Goal: Task Accomplishment & Management: Manage account settings

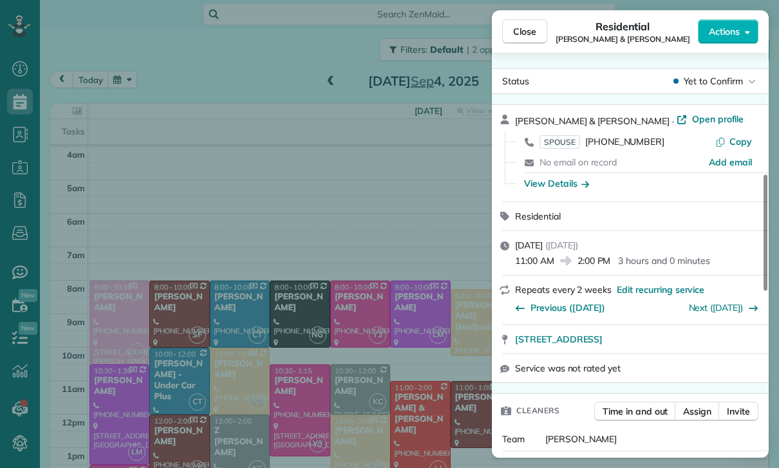
scroll to position [464, 0]
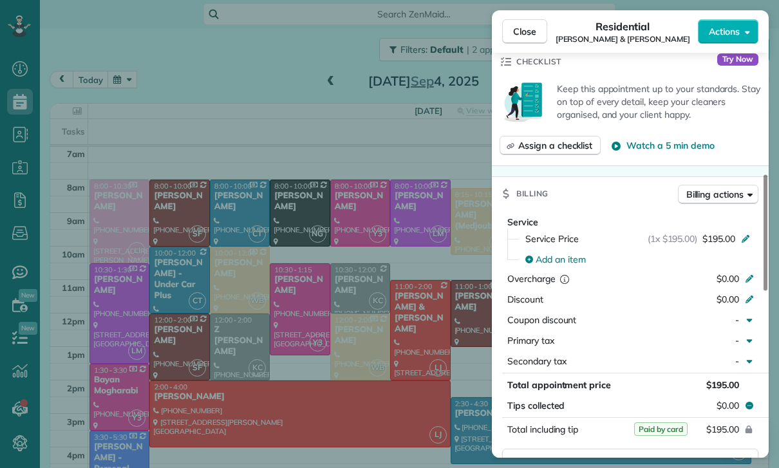
click at [133, 46] on div "Close Residential [PERSON_NAME] & [PERSON_NAME] Actions Status Yet to Confirm […" at bounding box center [389, 234] width 779 height 468
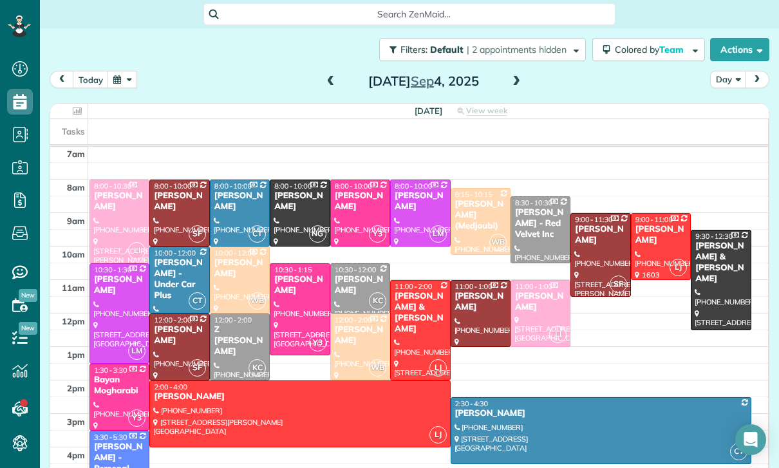
click at [127, 71] on button "button" at bounding box center [123, 79] width 30 height 17
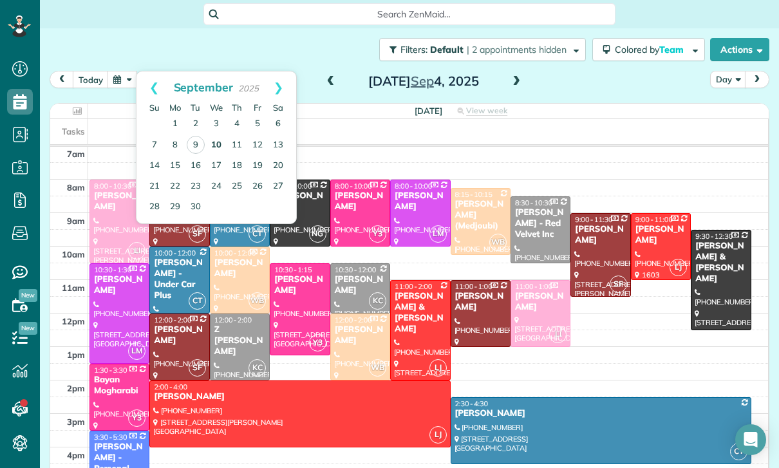
click at [214, 135] on link "10" at bounding box center [216, 145] width 21 height 21
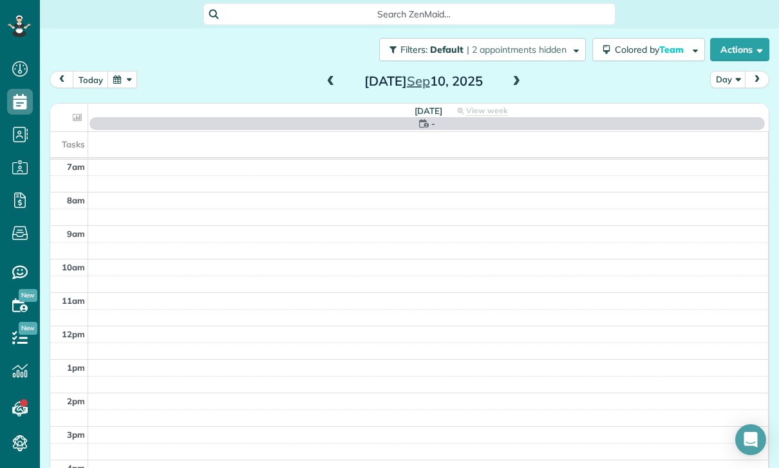
scroll to position [101, 0]
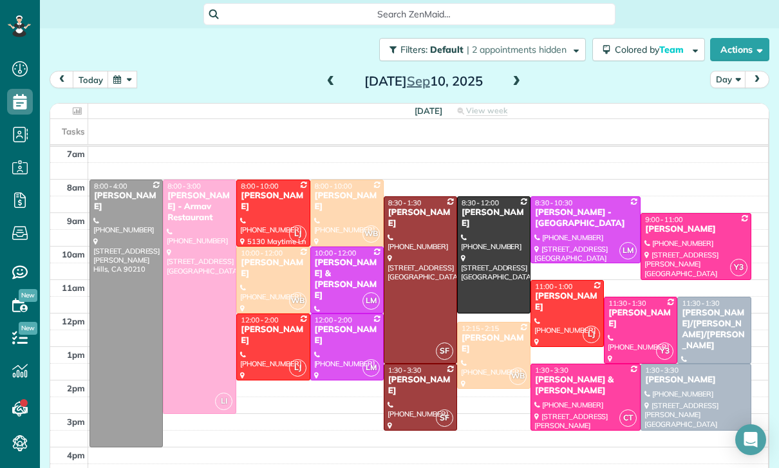
click at [326, 72] on span at bounding box center [331, 81] width 14 height 19
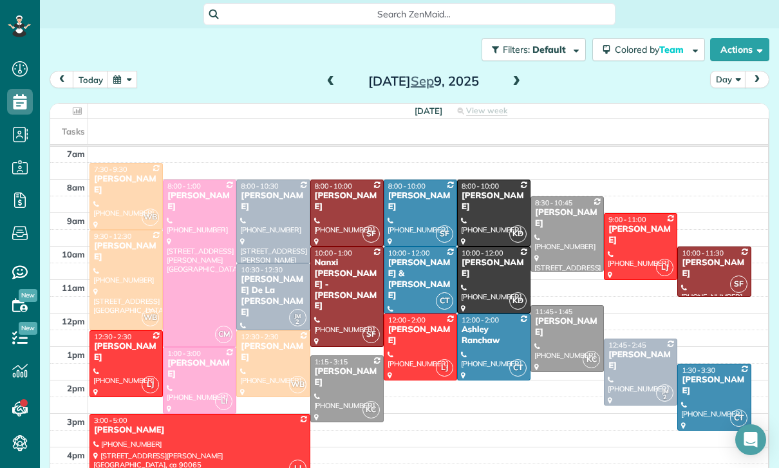
click at [513, 76] on span at bounding box center [516, 82] width 14 height 12
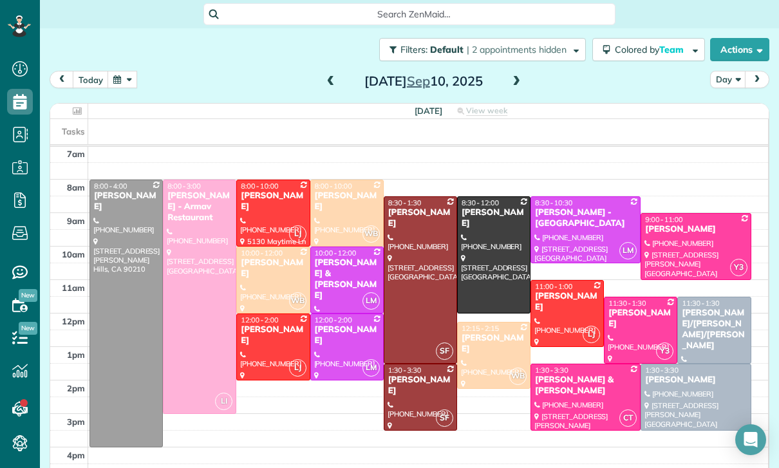
click at [514, 76] on span at bounding box center [516, 82] width 14 height 12
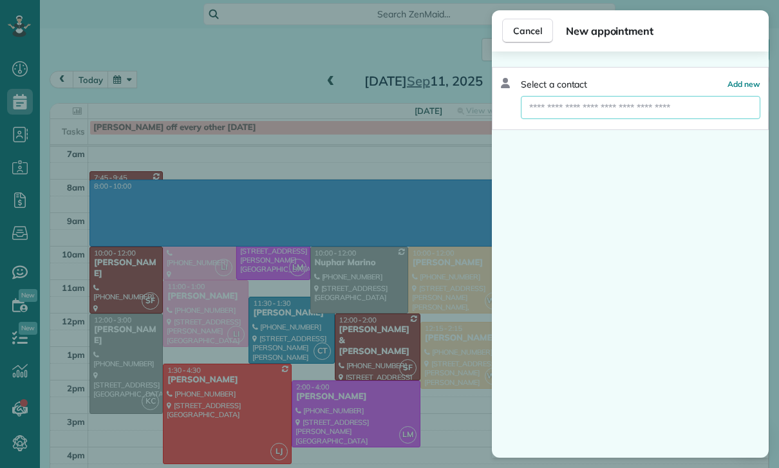
click at [560, 111] on input "text" at bounding box center [641, 107] width 240 height 23
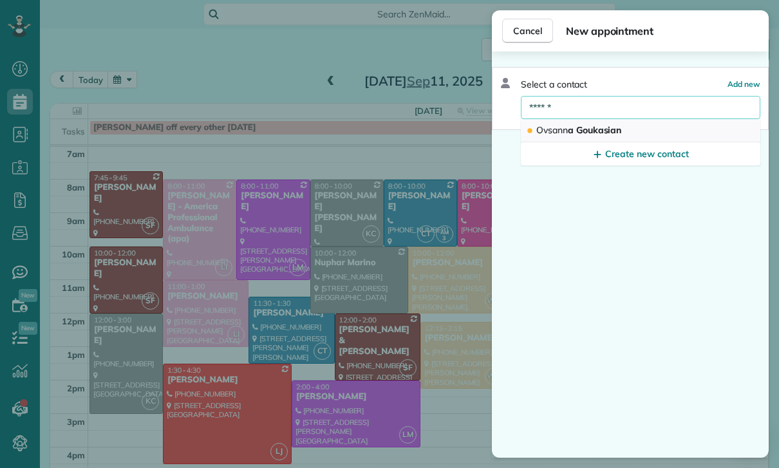
type input "******"
click at [582, 134] on span "Ovsann a Goukasian" at bounding box center [578, 130] width 85 height 12
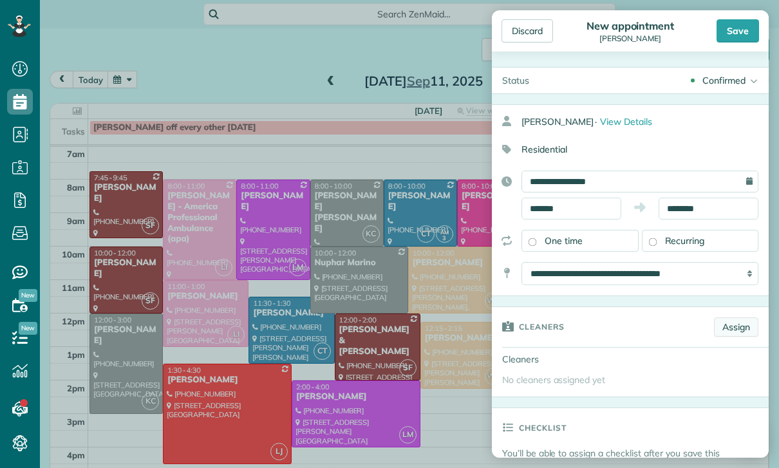
click at [737, 326] on link "Assign" at bounding box center [736, 326] width 44 height 19
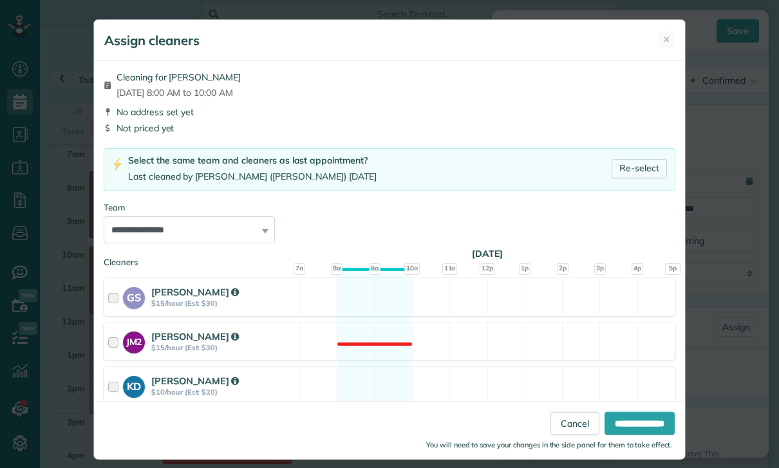
click at [641, 162] on link "Re-select" at bounding box center [639, 168] width 55 height 19
select select "****"
click at [628, 467] on html "Dashboard Scheduling Calendar View List View Dispatch View - Weekly scheduling …" at bounding box center [389, 234] width 779 height 468
click at [627, 467] on html "Dashboard Scheduling Calendar View List View Dispatch View - Weekly scheduling …" at bounding box center [389, 234] width 779 height 468
click at [619, 467] on html "Dashboard Scheduling Calendar View List View Dispatch View - Weekly scheduling …" at bounding box center [389, 234] width 779 height 468
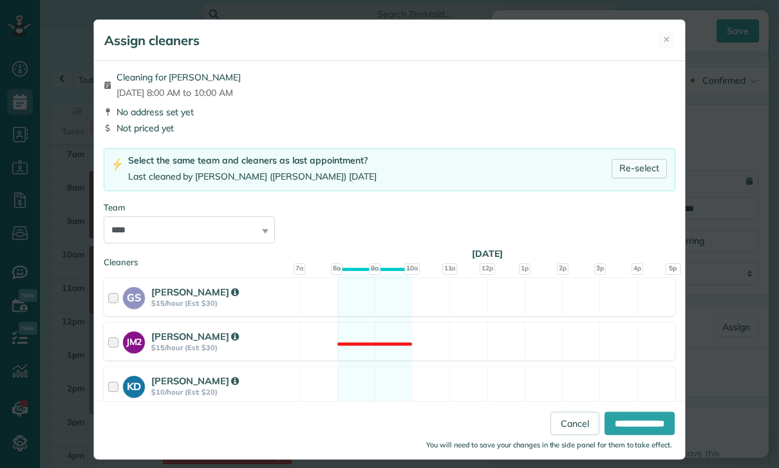
click at [631, 467] on html "Dashboard Scheduling Calendar View List View Dispatch View - Weekly scheduling …" at bounding box center [389, 234] width 779 height 468
click at [628, 435] on input "**********" at bounding box center [640, 423] width 70 height 23
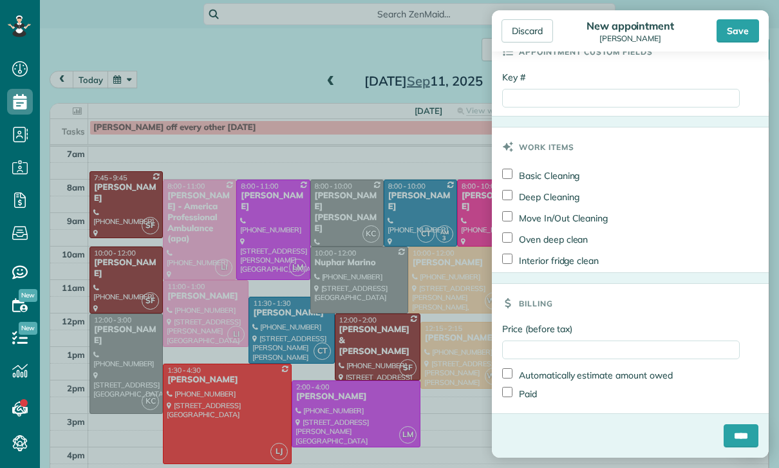
scroll to position [683, 0]
click at [743, 426] on input "****" at bounding box center [741, 435] width 35 height 23
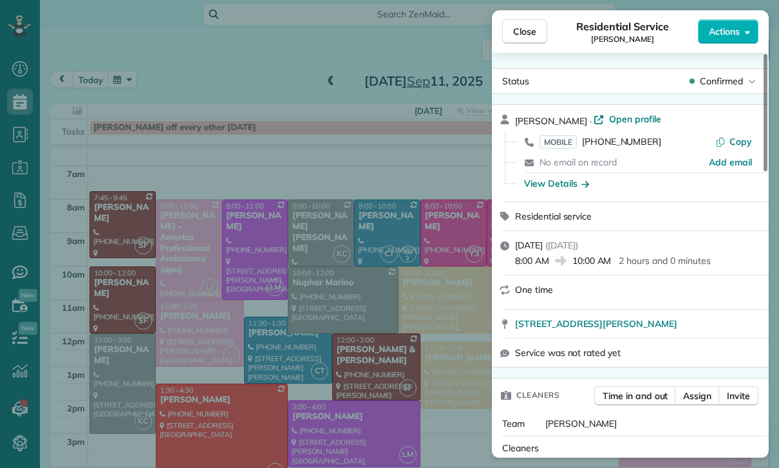
scroll to position [101, 0]
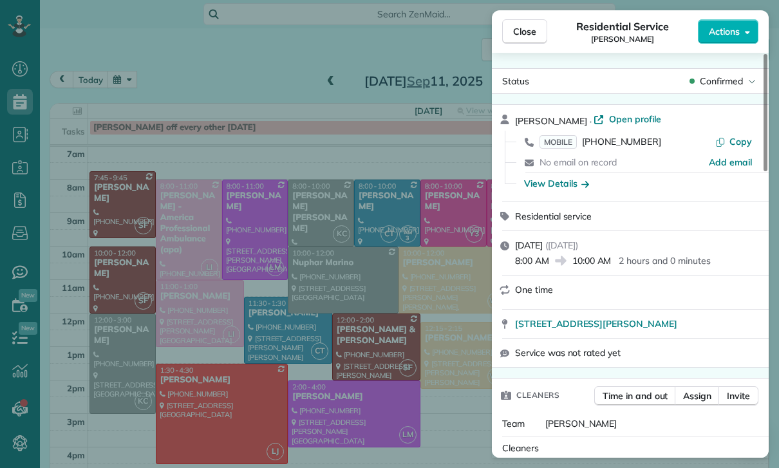
click at [446, 335] on div "Close Residential Service [PERSON_NAME] Actions Status Confirmed [PERSON_NAME] …" at bounding box center [389, 234] width 779 height 468
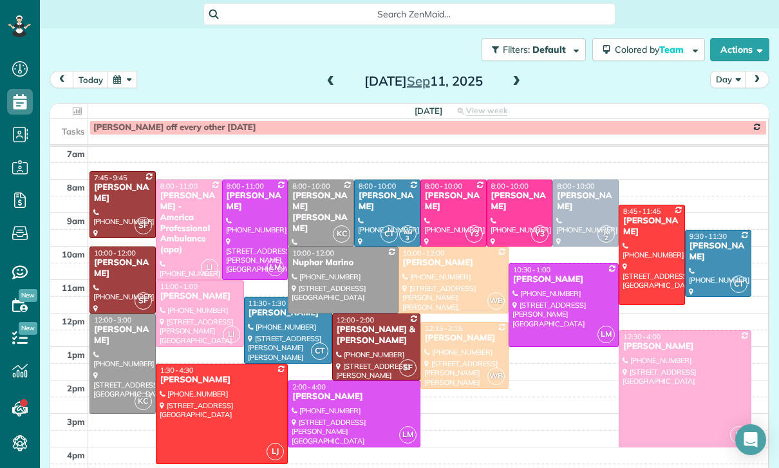
click at [446, 210] on div at bounding box center [453, 213] width 65 height 66
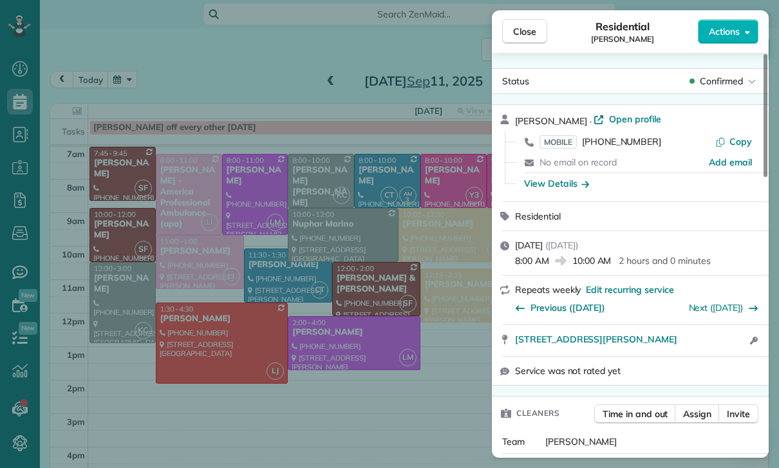
scroll to position [101, 0]
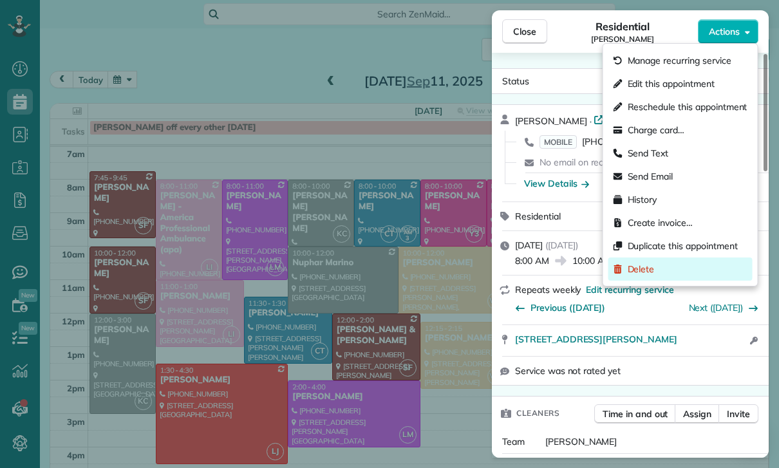
click at [647, 270] on span "Delete" at bounding box center [641, 269] width 27 height 13
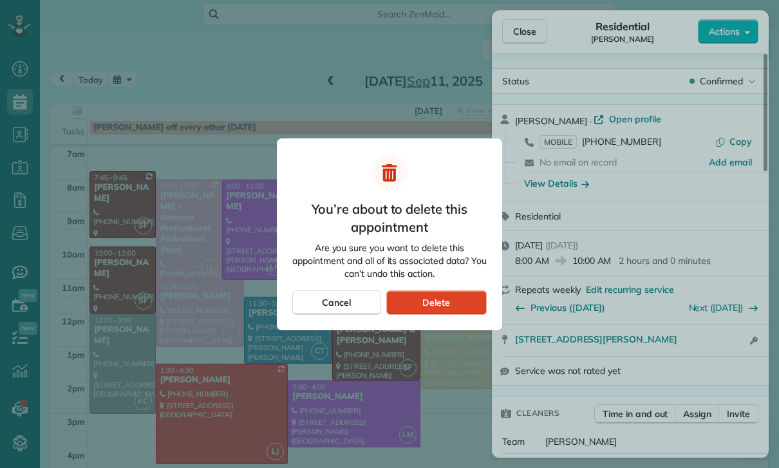
click at [438, 299] on span "Delete" at bounding box center [436, 302] width 28 height 13
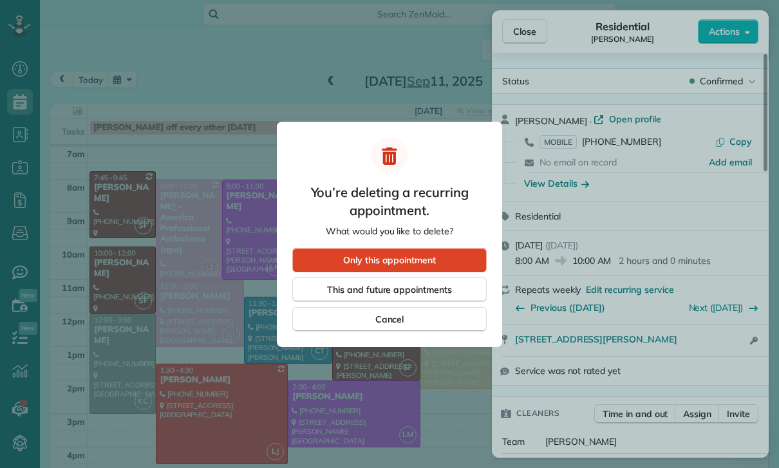
click at [445, 254] on div "Only this appointment" at bounding box center [389, 260] width 194 height 24
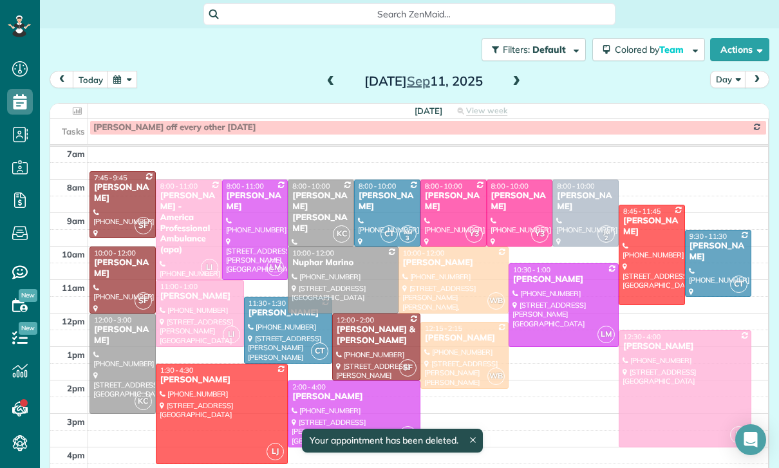
scroll to position [101, 0]
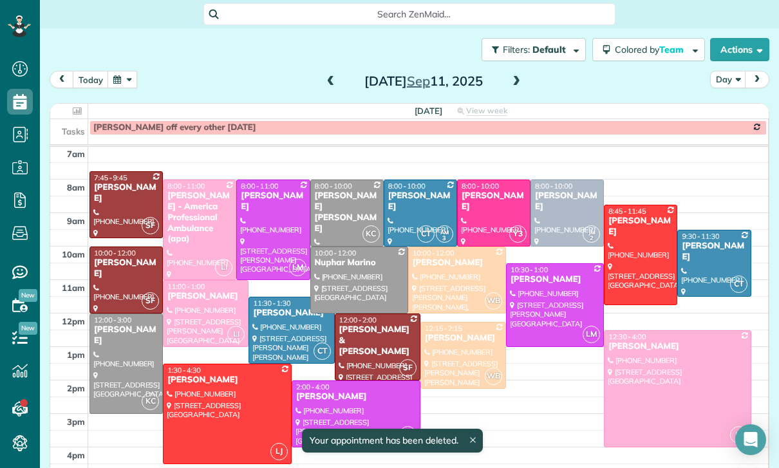
click at [135, 77] on button "button" at bounding box center [123, 79] width 30 height 17
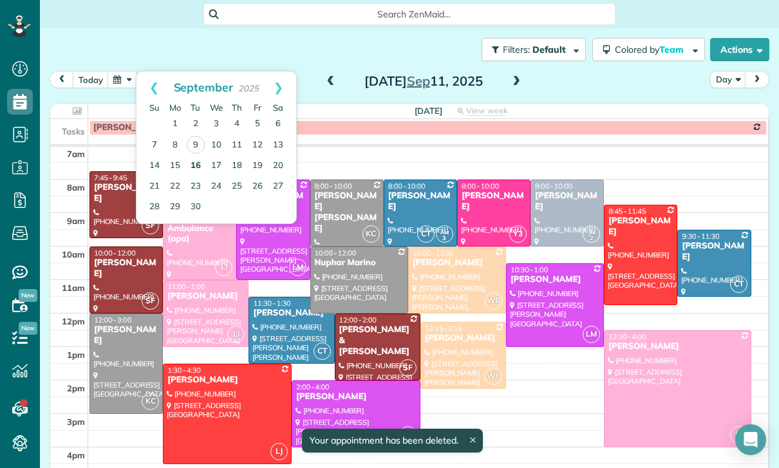
click at [191, 169] on link "16" at bounding box center [195, 166] width 21 height 21
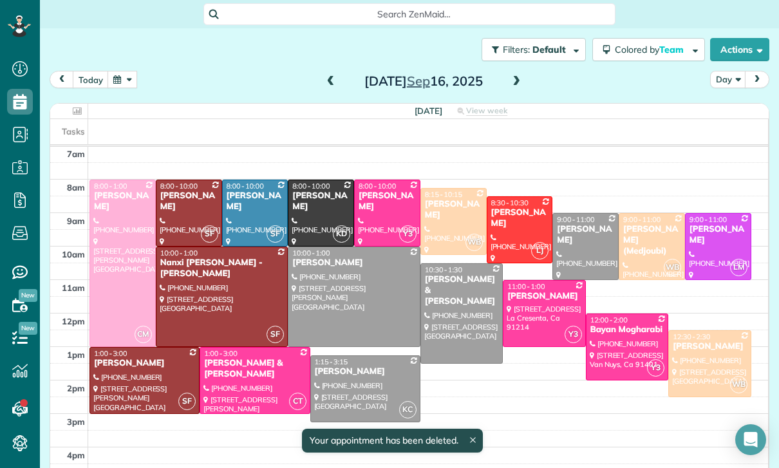
click at [122, 84] on button "button" at bounding box center [123, 79] width 30 height 17
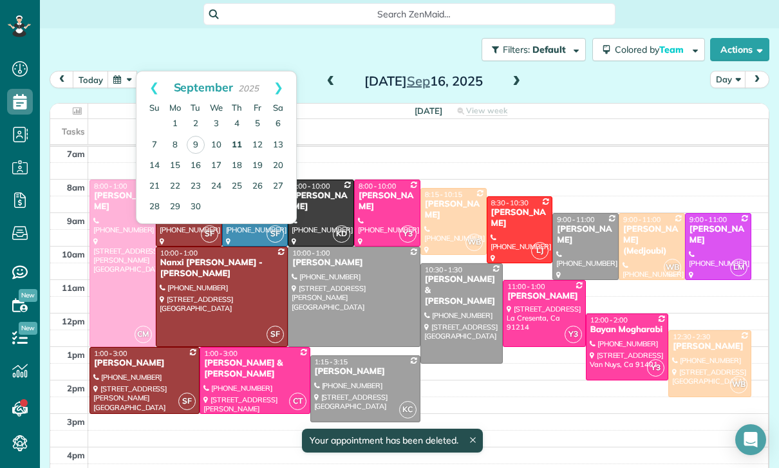
click at [234, 145] on link "11" at bounding box center [237, 145] width 21 height 21
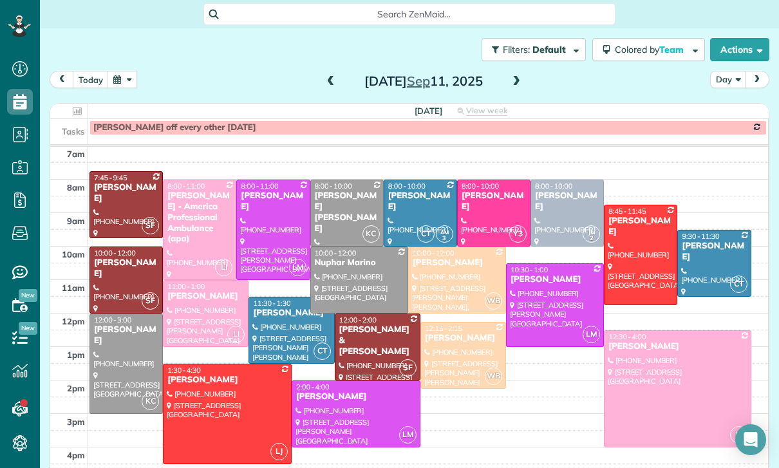
click at [127, 81] on button "button" at bounding box center [123, 79] width 30 height 17
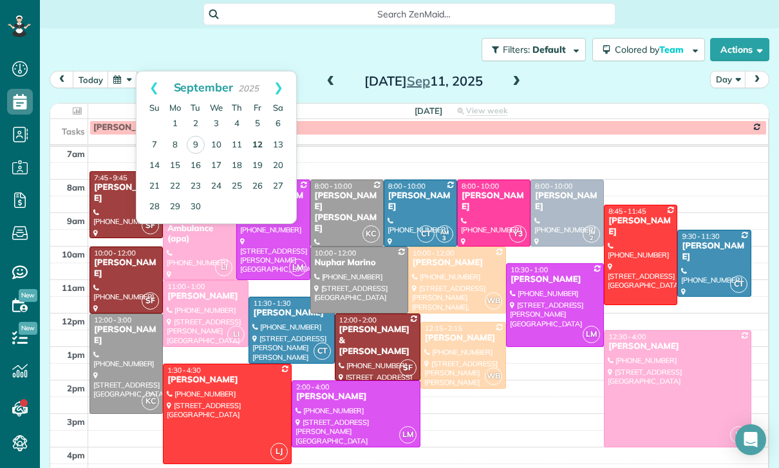
click at [257, 141] on link "12" at bounding box center [257, 145] width 21 height 21
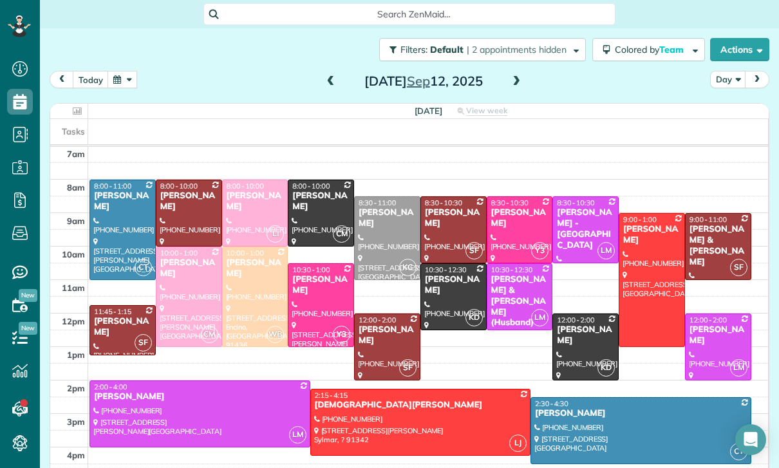
click at [120, 78] on button "button" at bounding box center [123, 79] width 30 height 17
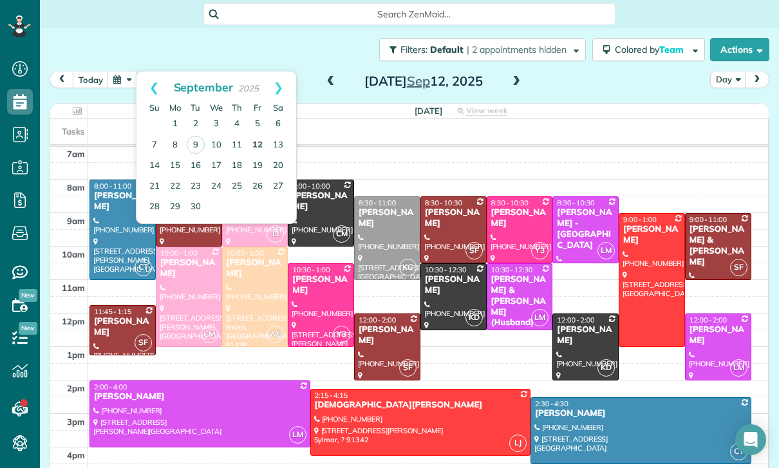
click at [248, 146] on link "12" at bounding box center [257, 145] width 21 height 21
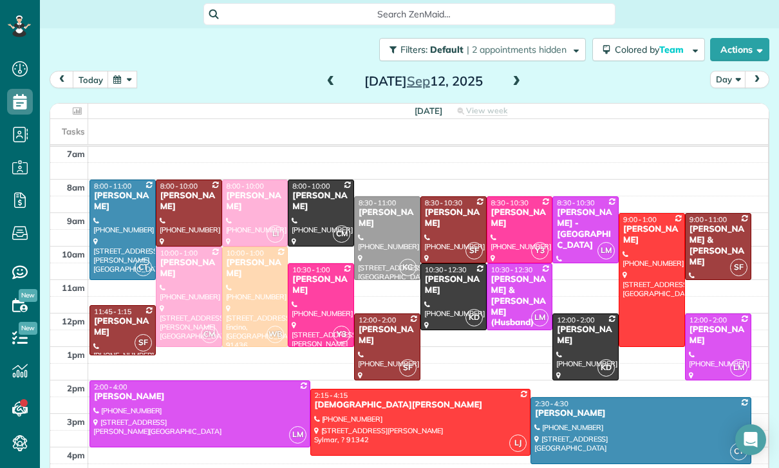
click at [126, 72] on button "button" at bounding box center [123, 79] width 30 height 17
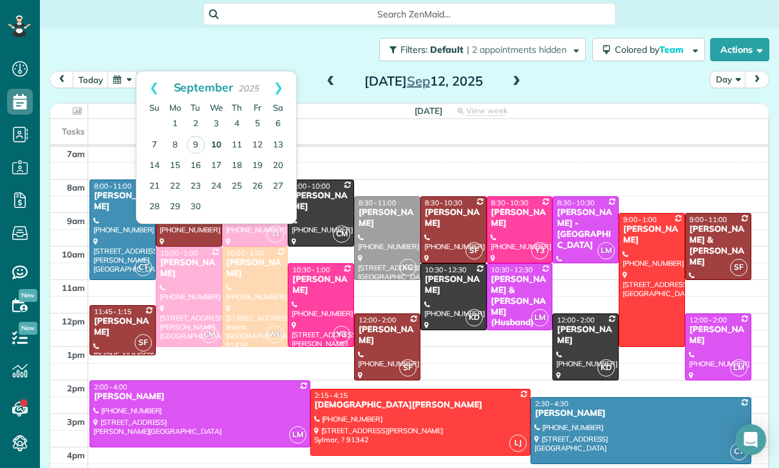
click at [216, 138] on link "10" at bounding box center [216, 145] width 21 height 21
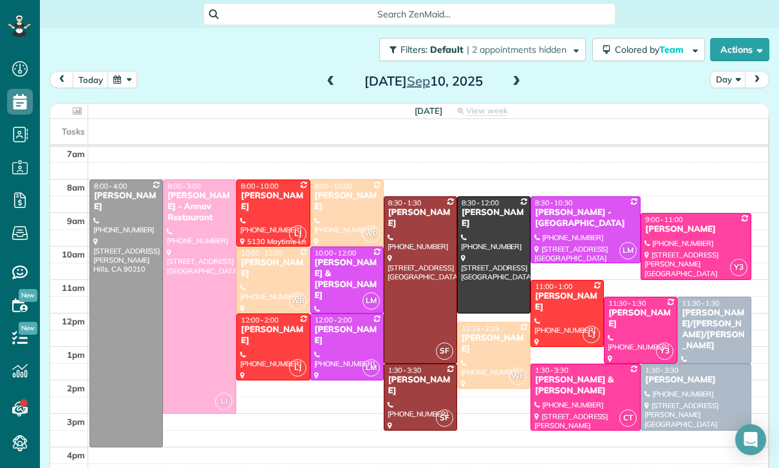
click at [129, 82] on button "button" at bounding box center [123, 79] width 30 height 17
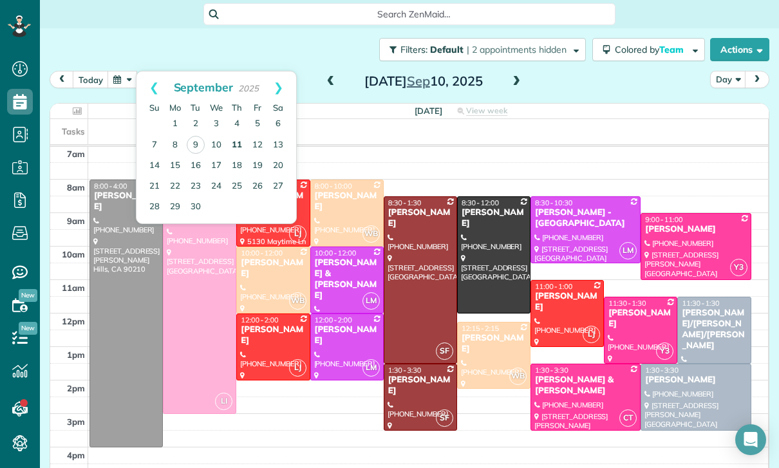
click at [239, 140] on link "11" at bounding box center [237, 145] width 21 height 21
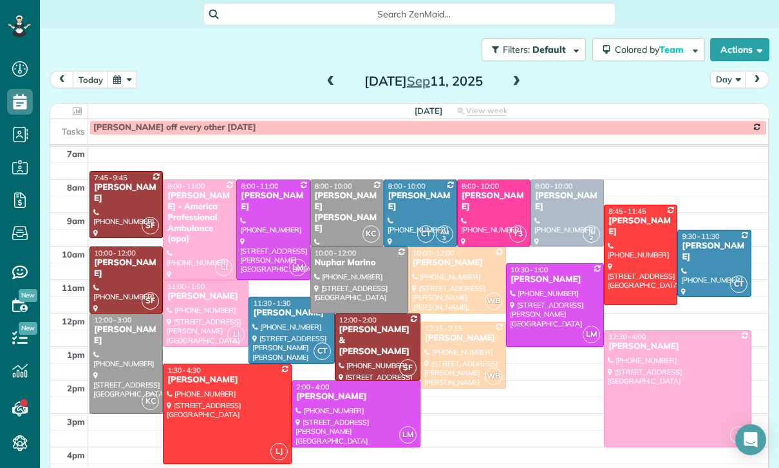
click at [514, 82] on span at bounding box center [516, 82] width 14 height 12
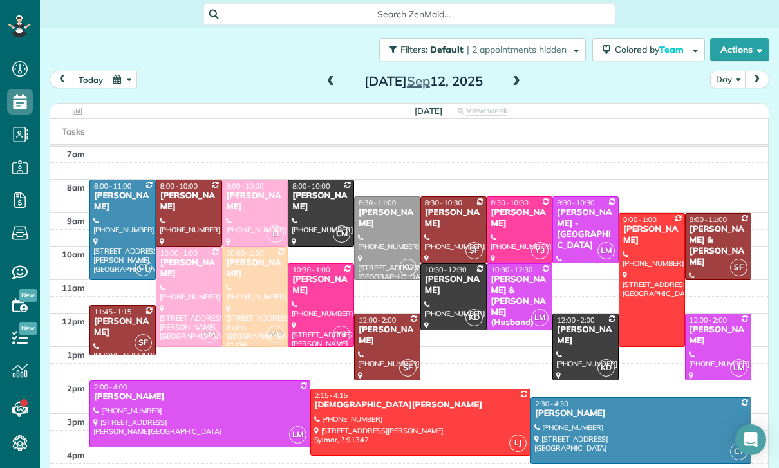
click at [514, 83] on span at bounding box center [516, 82] width 14 height 12
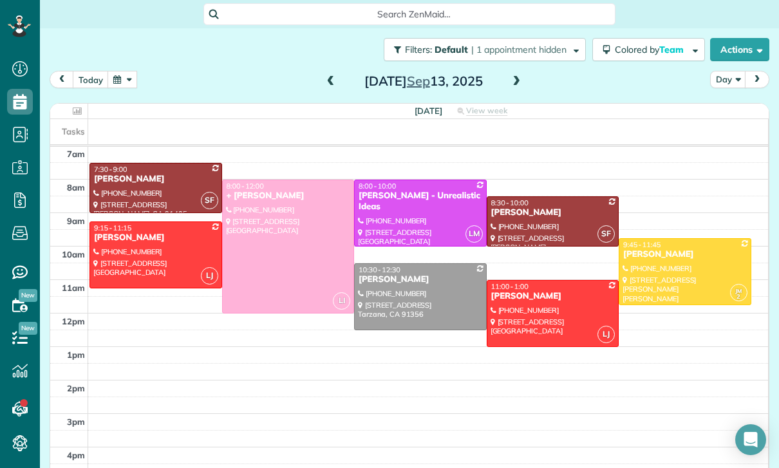
click at [335, 88] on span at bounding box center [331, 81] width 14 height 19
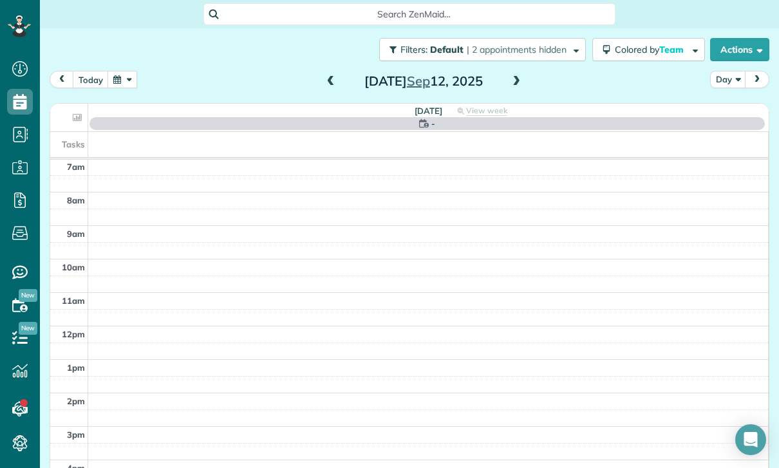
click at [134, 87] on button "button" at bounding box center [123, 79] width 30 height 17
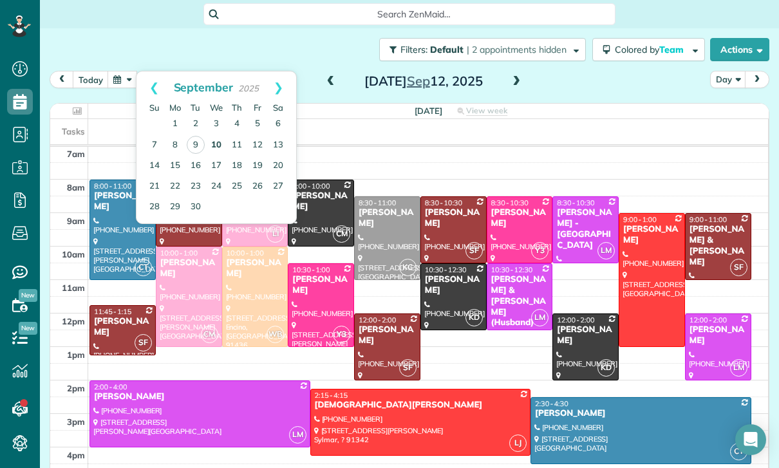
click at [213, 141] on link "10" at bounding box center [216, 145] width 21 height 21
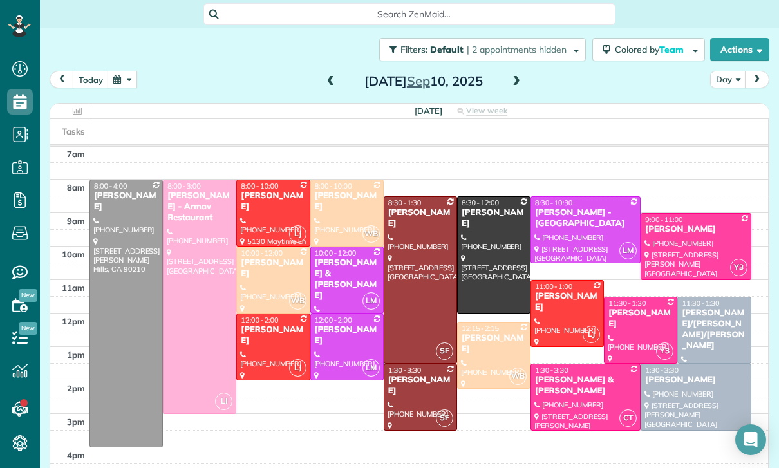
click at [129, 72] on button "button" at bounding box center [123, 79] width 30 height 17
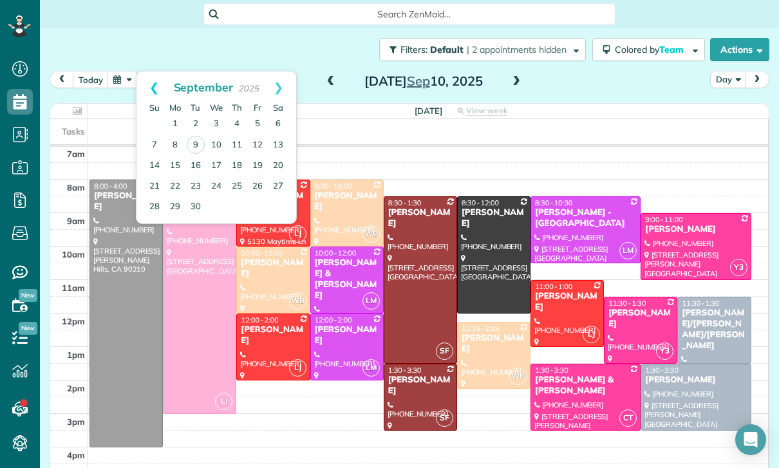
click at [153, 78] on link "Prev" at bounding box center [154, 87] width 35 height 32
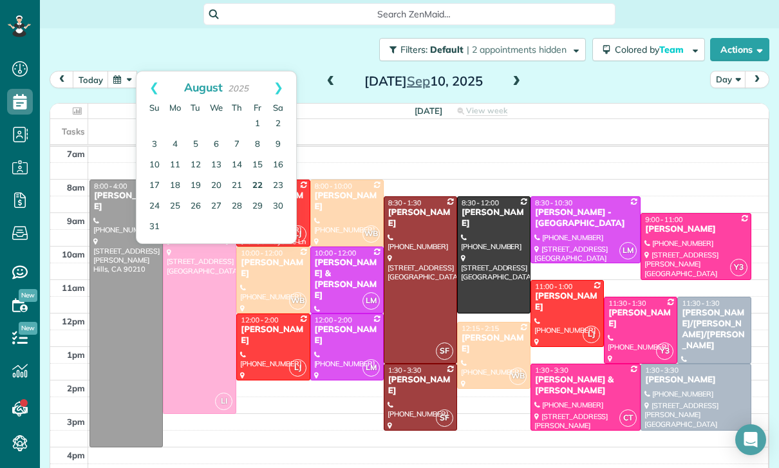
click at [259, 184] on link "22" at bounding box center [257, 186] width 21 height 21
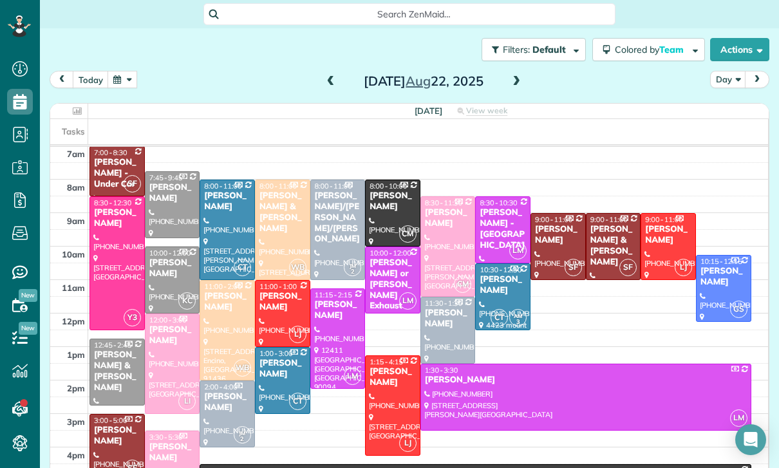
click at [164, 439] on span "3:30 - 5:30" at bounding box center [165, 437] width 33 height 9
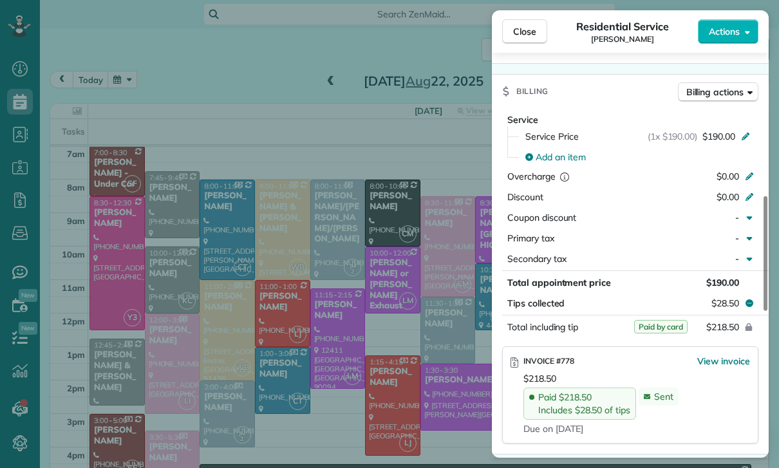
scroll to position [101, 0]
click at [384, 336] on div "Close Residential Service [PERSON_NAME] Actions Status Confirmed [PERSON_NAME] …" at bounding box center [389, 234] width 779 height 468
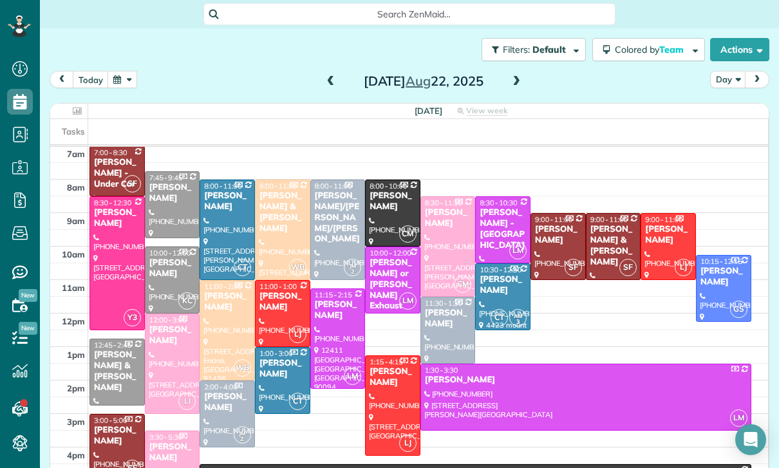
click at [118, 77] on button "button" at bounding box center [123, 79] width 30 height 17
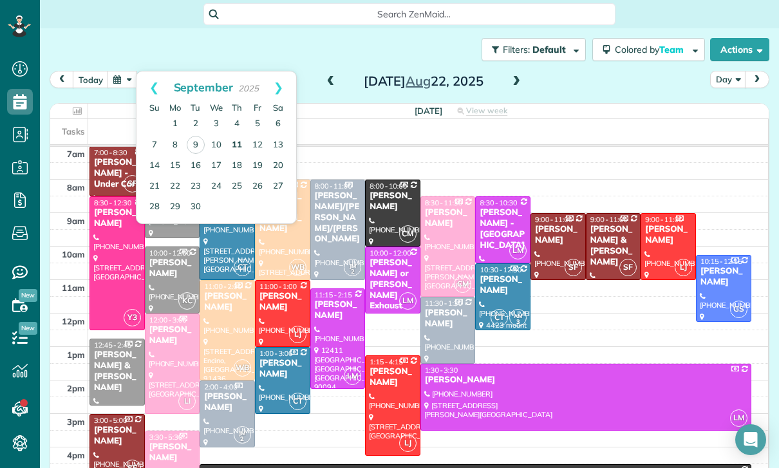
click at [239, 139] on link "11" at bounding box center [237, 145] width 21 height 21
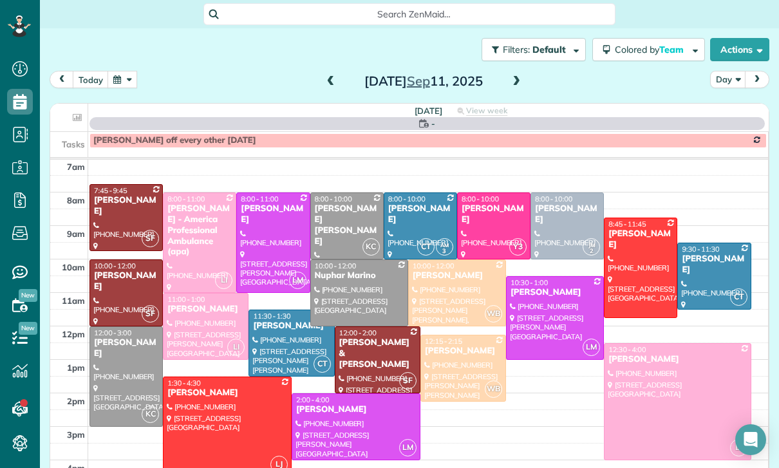
scroll to position [101, 0]
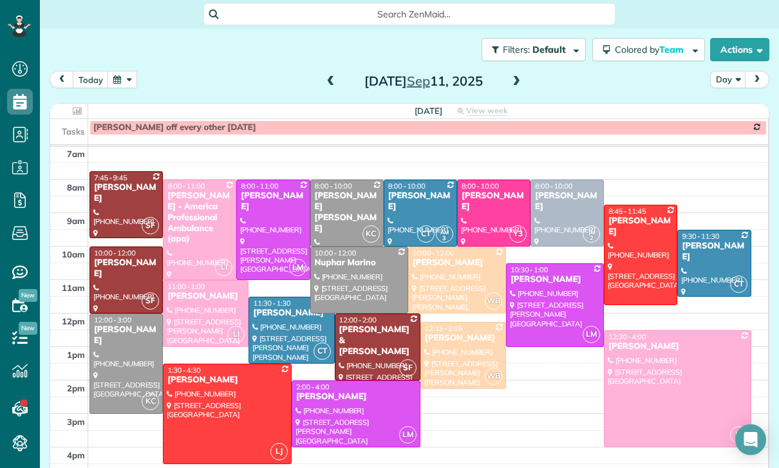
click at [517, 81] on span at bounding box center [516, 82] width 14 height 12
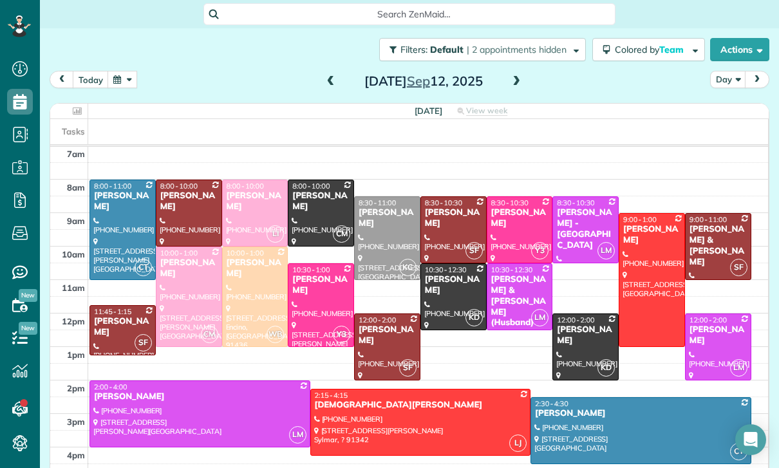
click at [252, 296] on div at bounding box center [255, 296] width 65 height 99
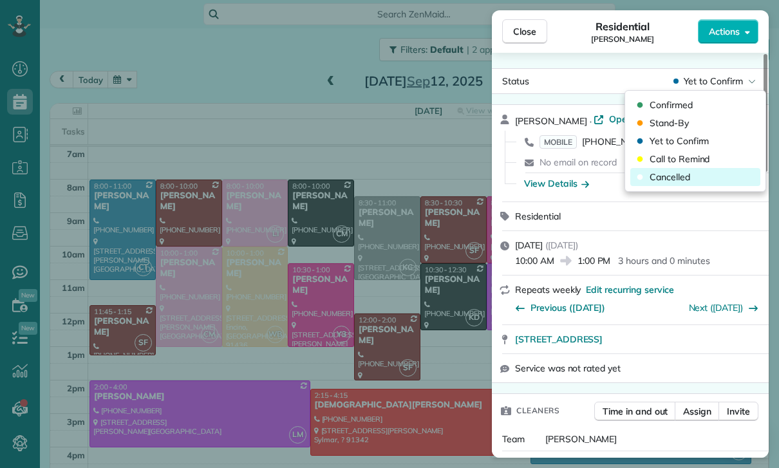
click at [675, 175] on span "Cancelled" at bounding box center [670, 177] width 41 height 13
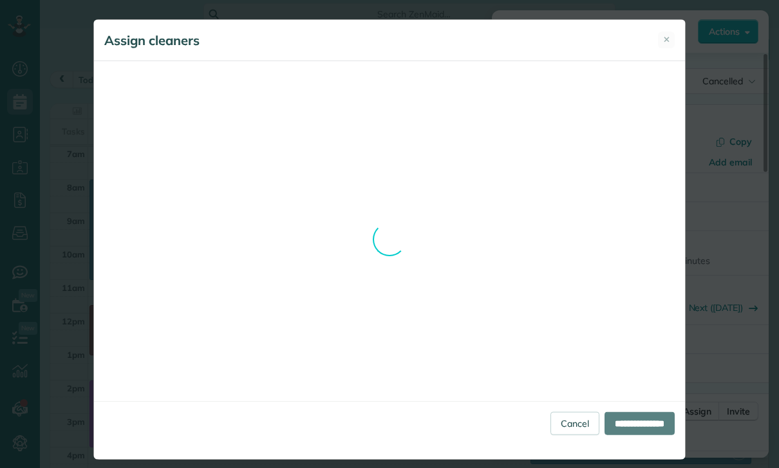
scroll to position [101, 0]
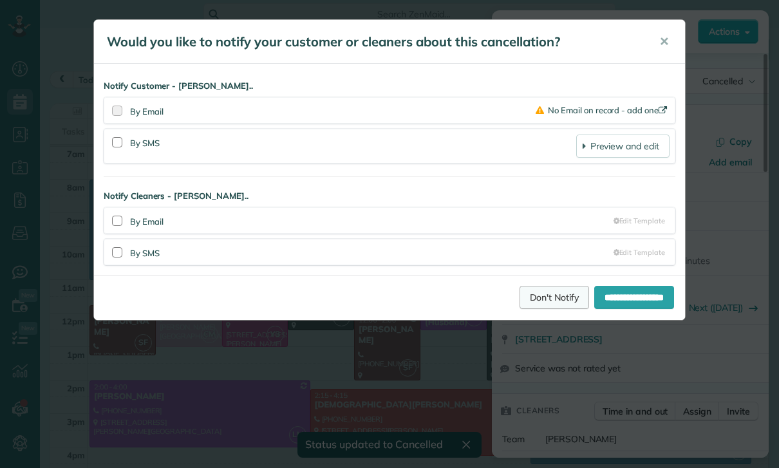
click at [527, 293] on link "Don't Notify" at bounding box center [555, 297] width 70 height 23
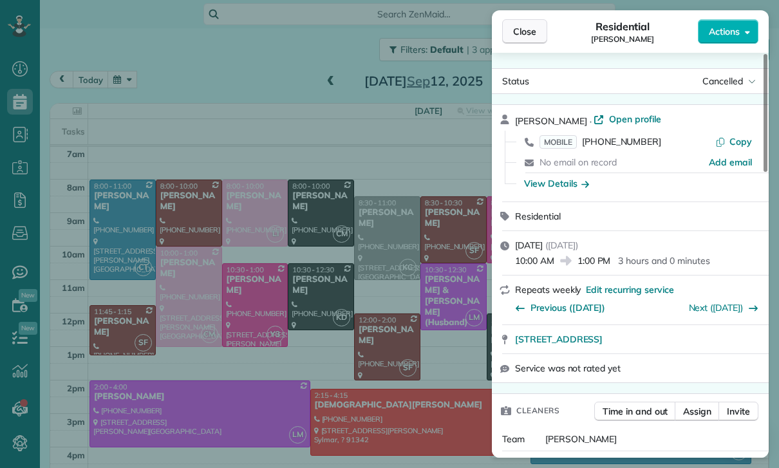
click at [525, 30] on span "Close" at bounding box center [524, 31] width 23 height 13
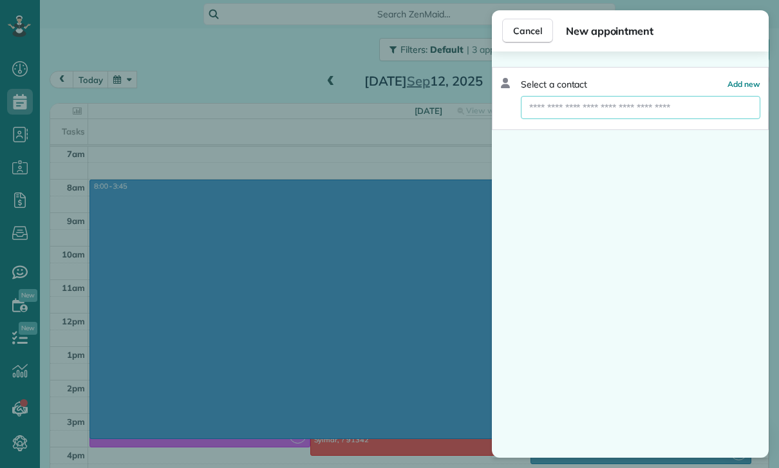
click at [599, 104] on input "text" at bounding box center [641, 107] width 240 height 23
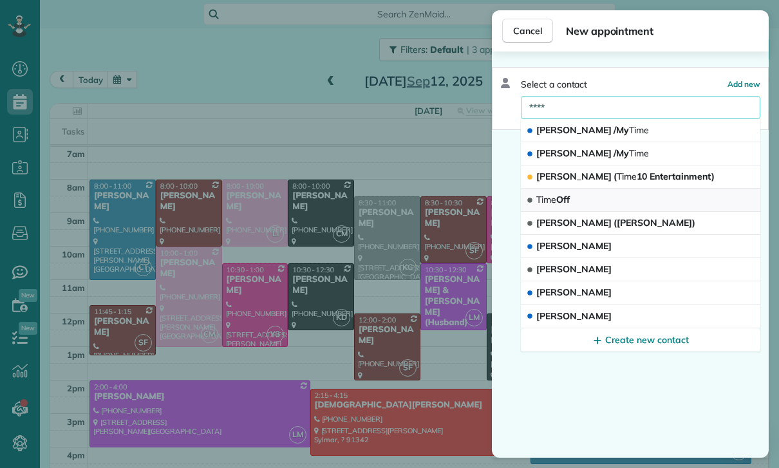
type input "****"
click at [590, 196] on button "Time Off" at bounding box center [641, 200] width 240 height 23
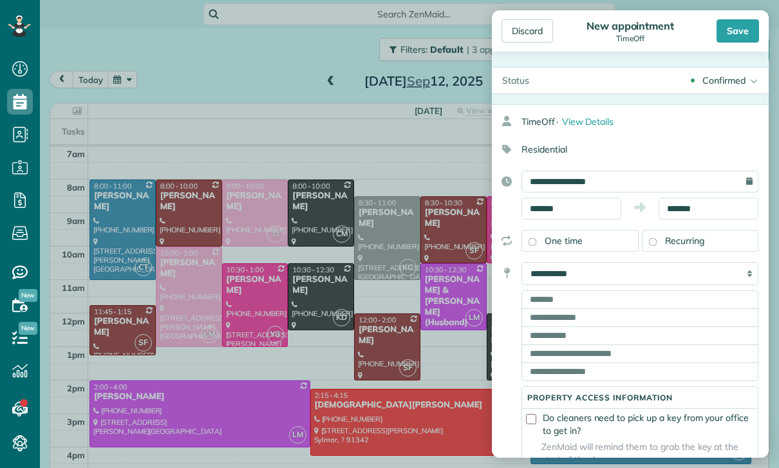
click at [607, 273] on select "**********" at bounding box center [640, 273] width 237 height 23
select select "******"
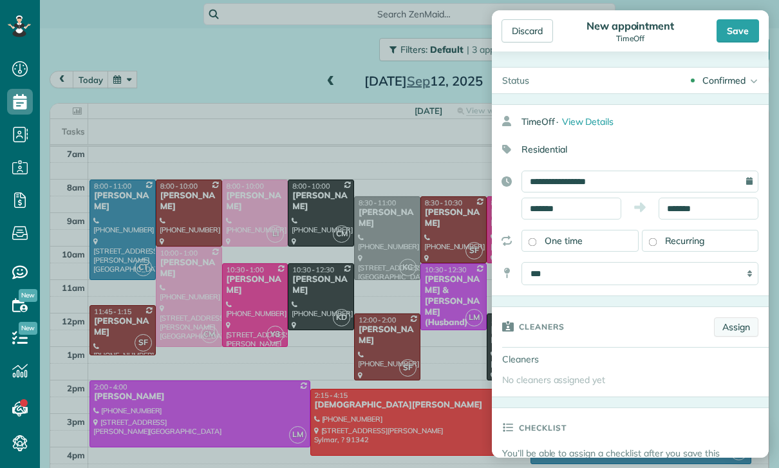
click at [727, 325] on link "Assign" at bounding box center [736, 326] width 44 height 19
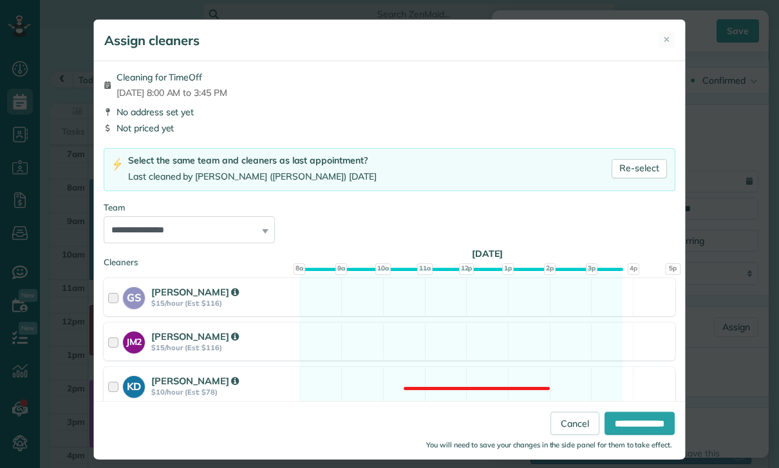
click at [265, 225] on select "**********" at bounding box center [189, 229] width 171 height 27
select select "***"
click at [626, 435] on input "**********" at bounding box center [640, 423] width 70 height 23
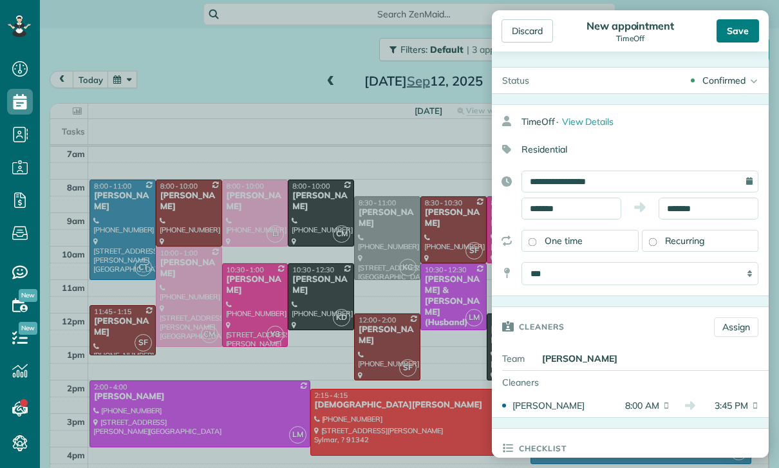
click at [739, 26] on div "Save" at bounding box center [738, 30] width 42 height 23
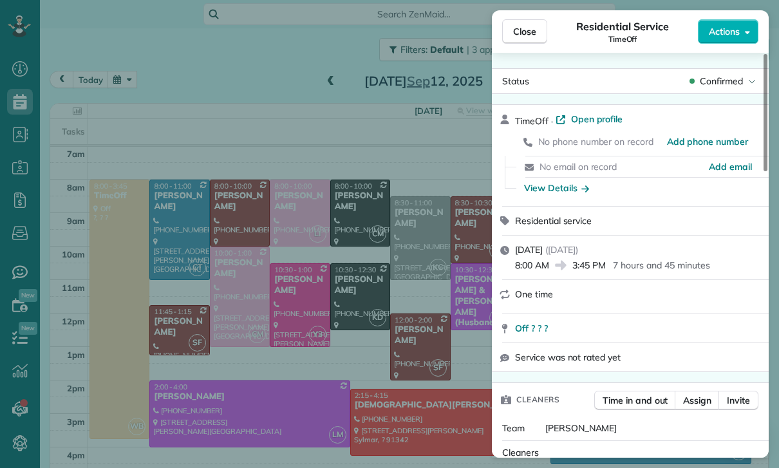
scroll to position [101, 0]
click at [124, 77] on div "Close Residential Service TimeOff Actions Status Confirmed TimeOff · Open profi…" at bounding box center [389, 234] width 779 height 468
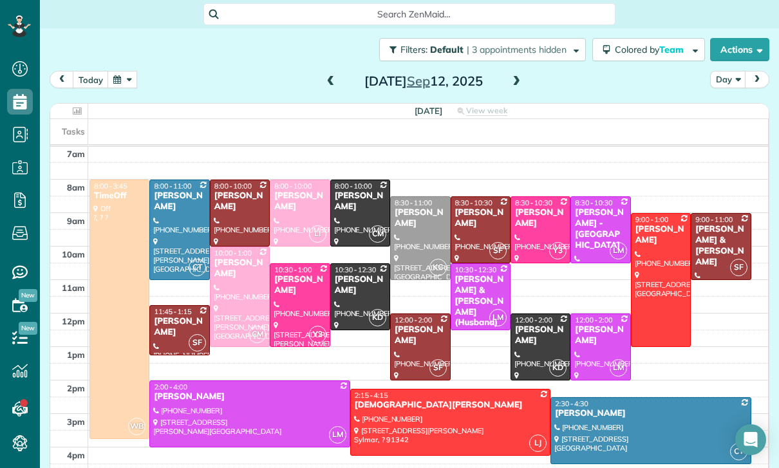
click at [120, 84] on button "button" at bounding box center [123, 79] width 30 height 17
click at [118, 88] on button "button" at bounding box center [123, 79] width 30 height 17
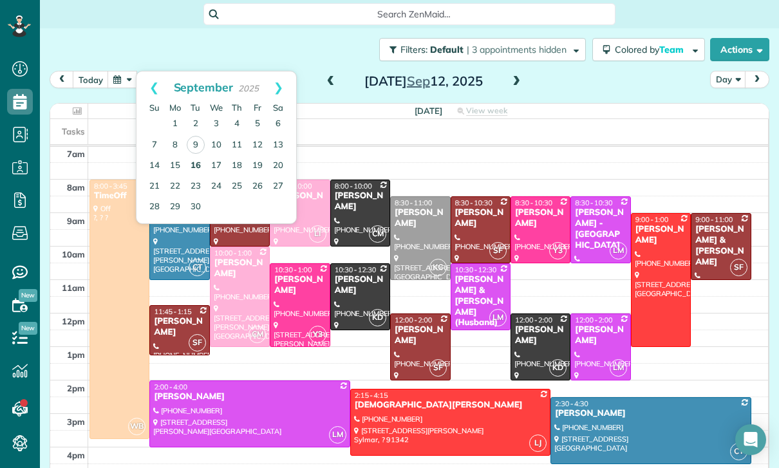
click at [194, 163] on link "16" at bounding box center [195, 166] width 21 height 21
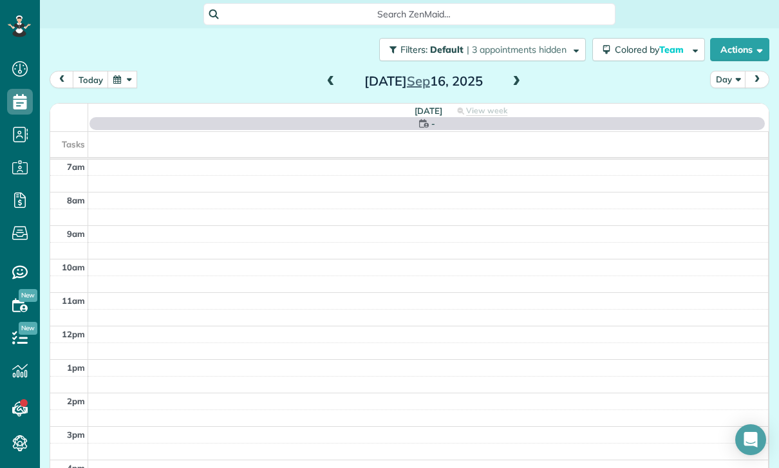
scroll to position [101, 0]
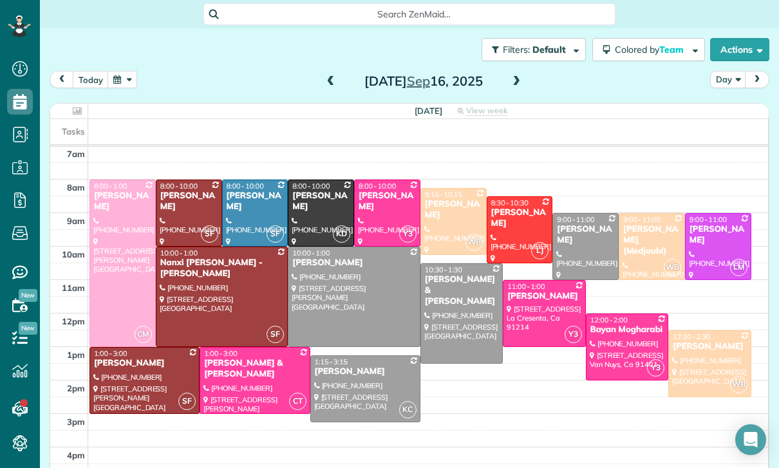
click at [329, 84] on span at bounding box center [331, 82] width 14 height 12
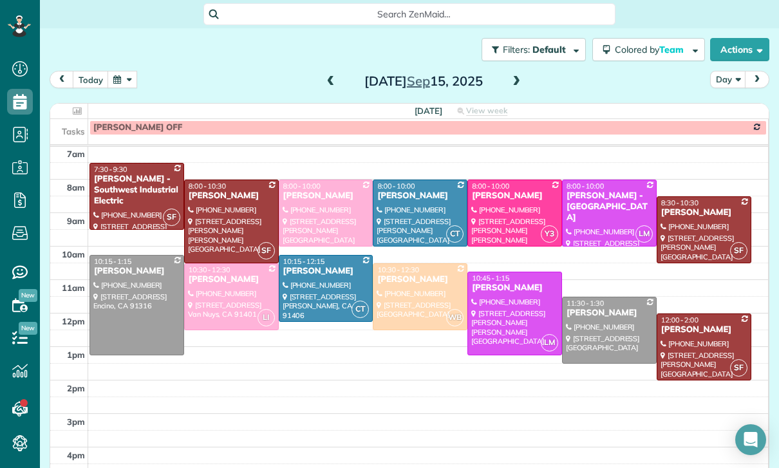
click at [509, 79] on span at bounding box center [516, 82] width 14 height 12
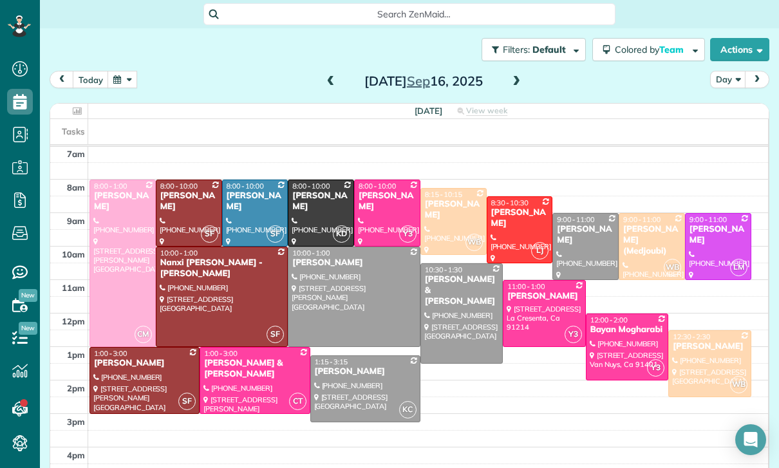
click at [321, 80] on div "[DATE]" at bounding box center [424, 81] width 206 height 21
click at [328, 81] on span at bounding box center [331, 82] width 14 height 12
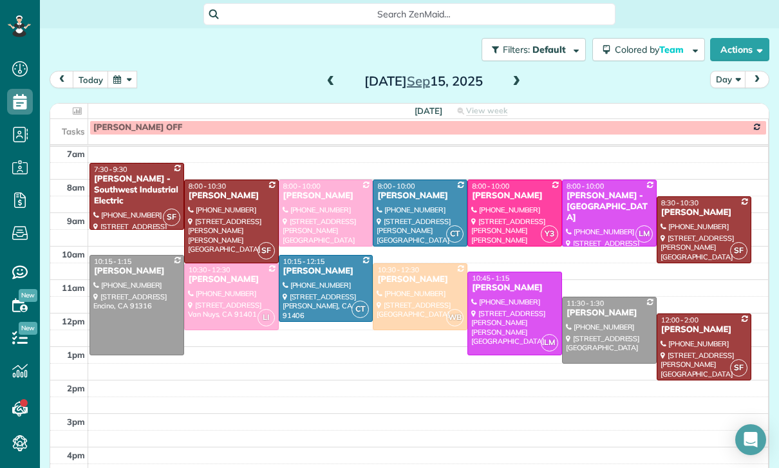
click at [511, 79] on span at bounding box center [516, 82] width 14 height 12
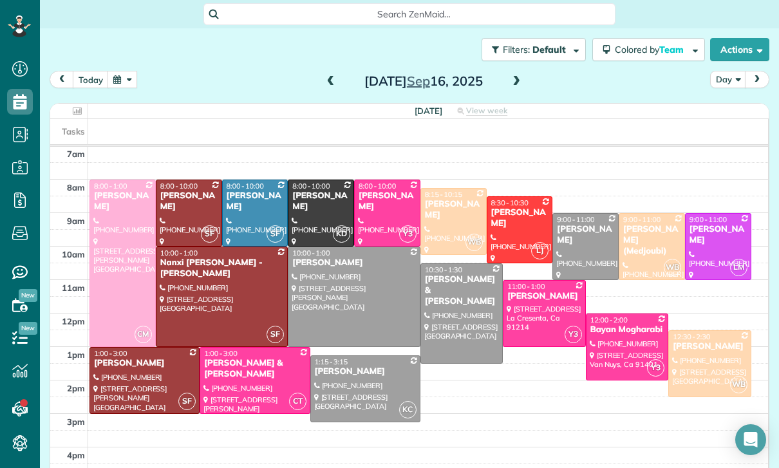
click at [511, 86] on span at bounding box center [516, 82] width 14 height 12
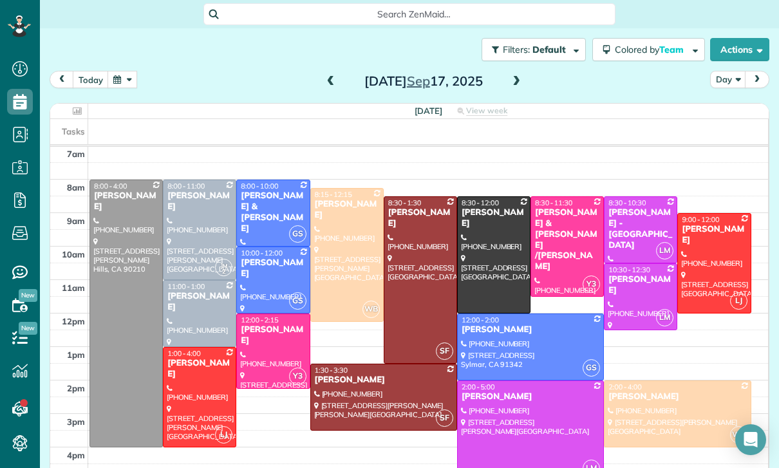
click at [516, 79] on span at bounding box center [516, 82] width 14 height 12
